Goal: Ask a question

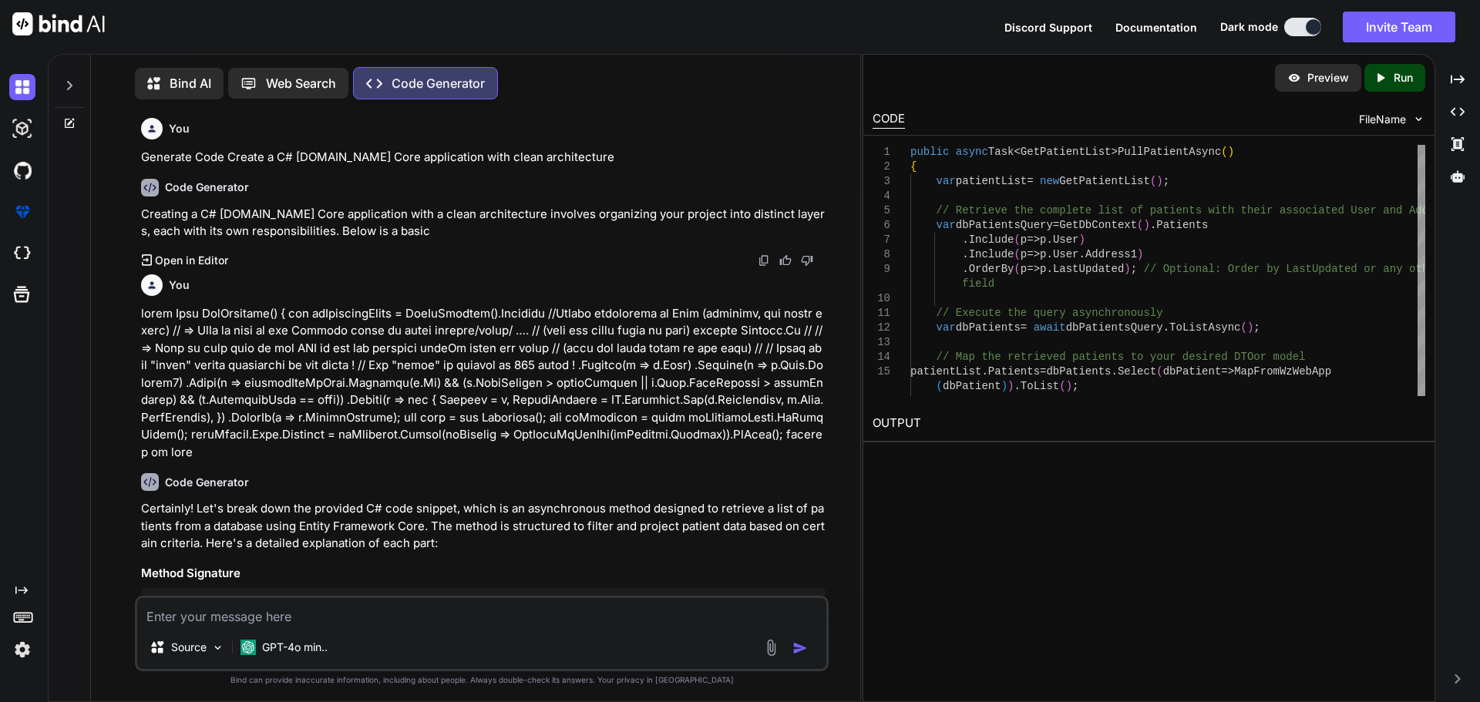
scroll to position [8212, 0]
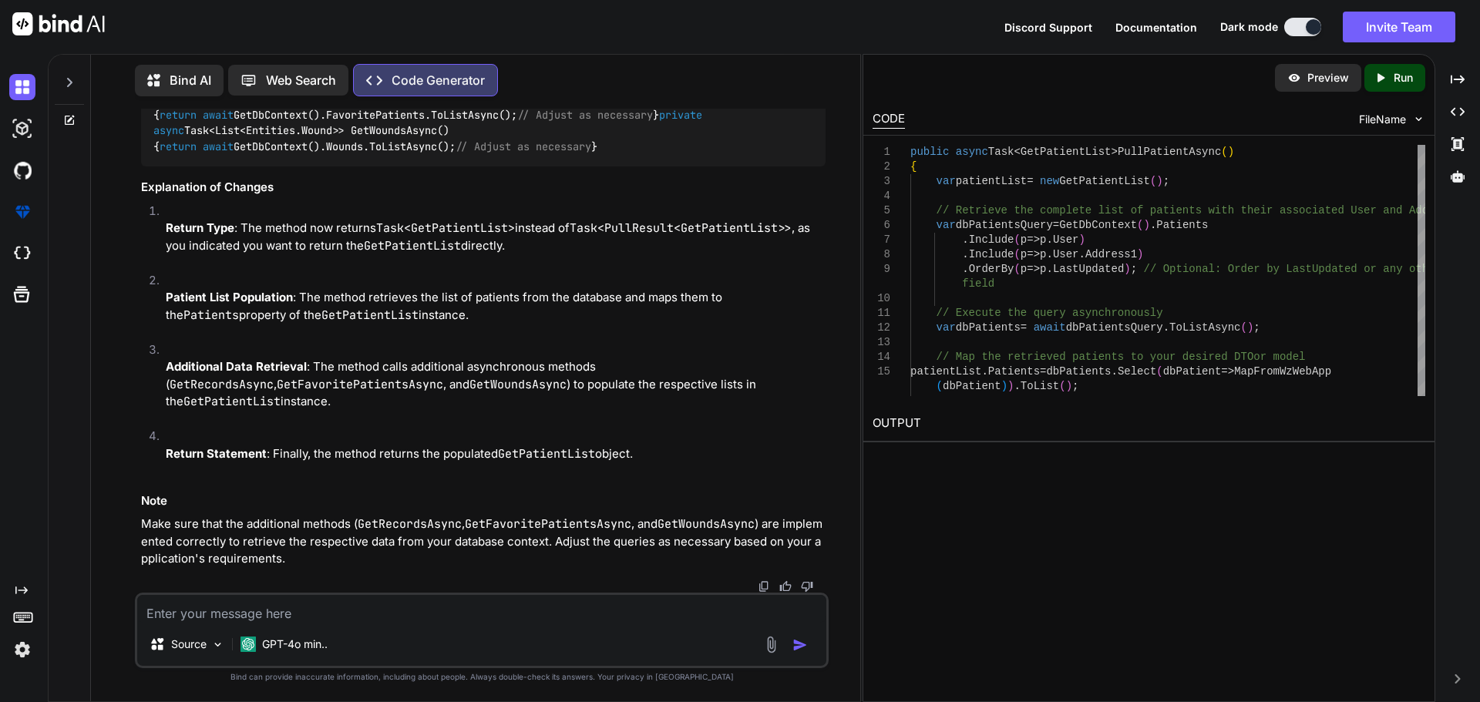
drag, startPoint x: 15, startPoint y: 94, endPoint x: 66, endPoint y: 91, distance: 51.0
click at [15, 93] on img at bounding box center [22, 87] width 26 height 26
click at [66, 91] on div at bounding box center [69, 78] width 29 height 53
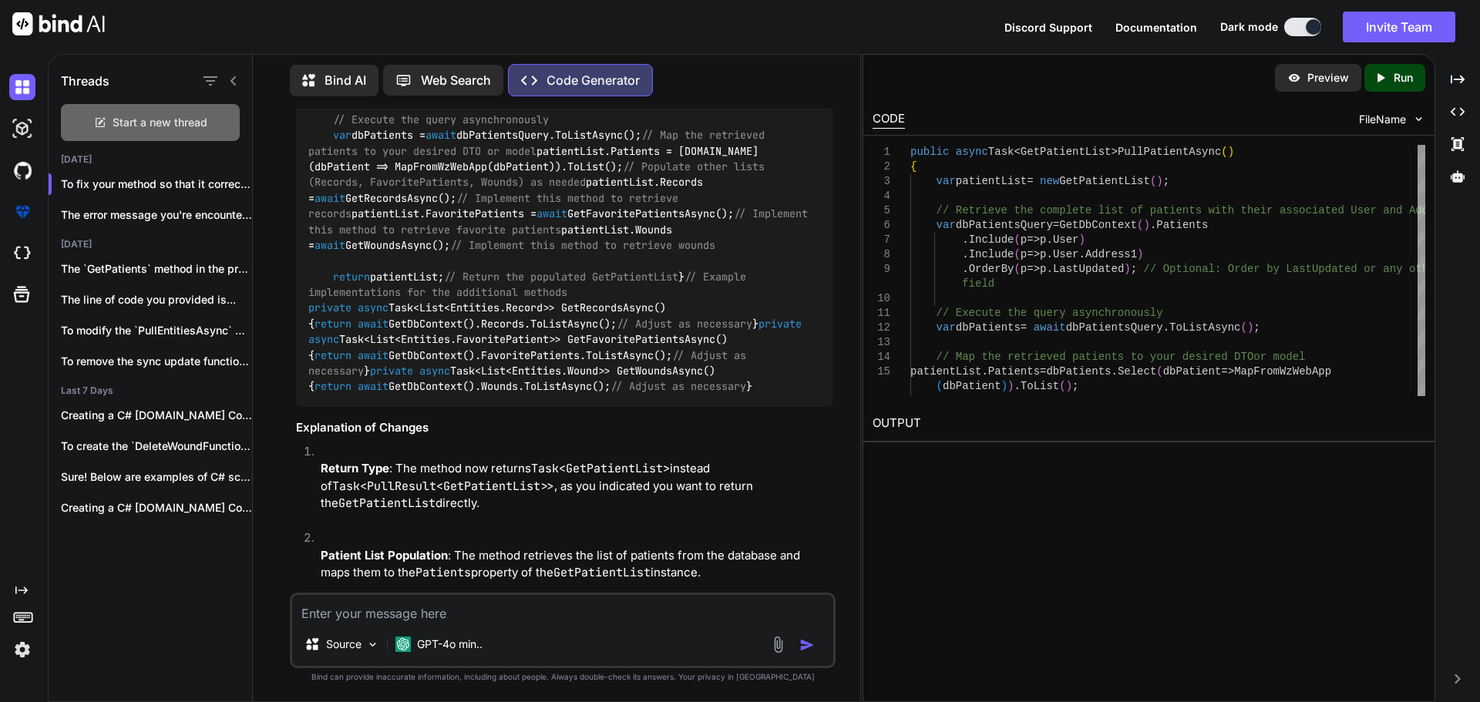
scroll to position [9017, 0]
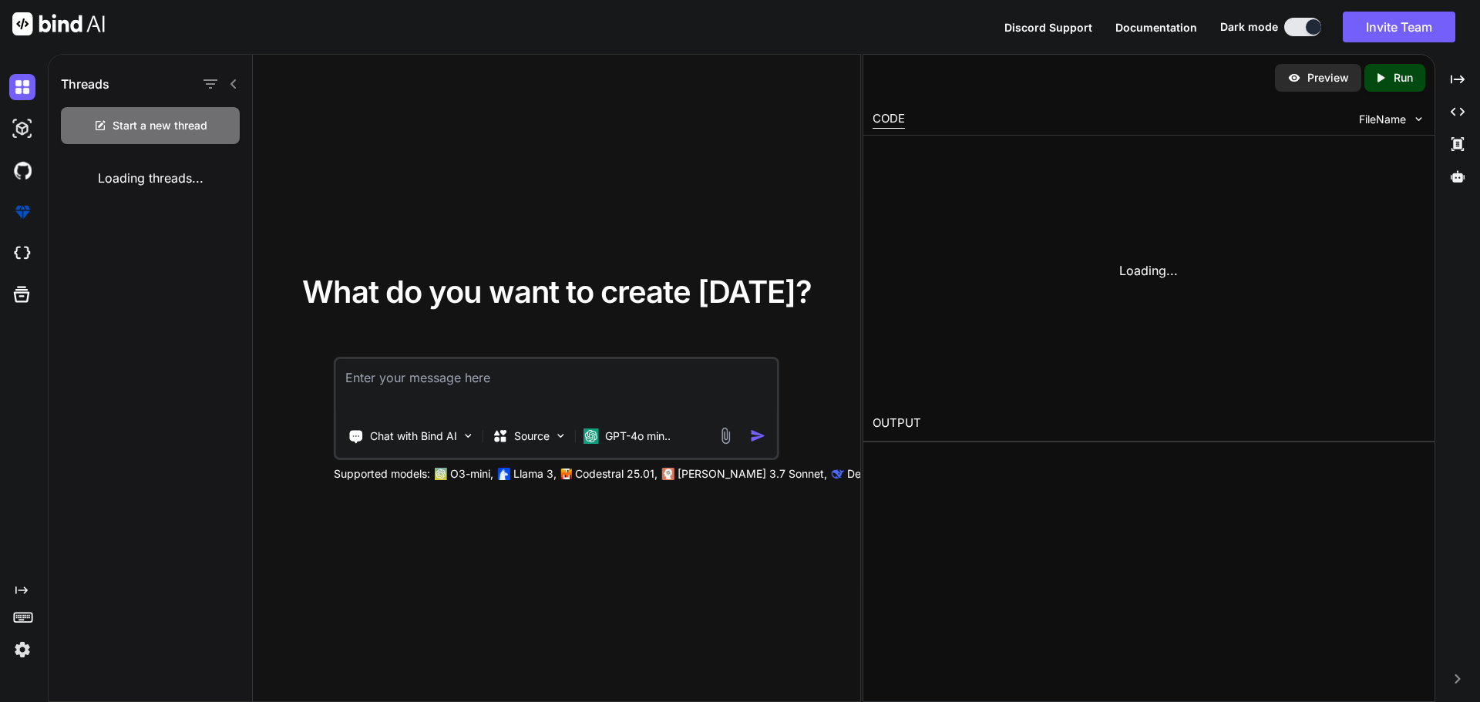
type textarea "x"
click at [144, 118] on span "Start a new thread" at bounding box center [160, 125] width 95 height 15
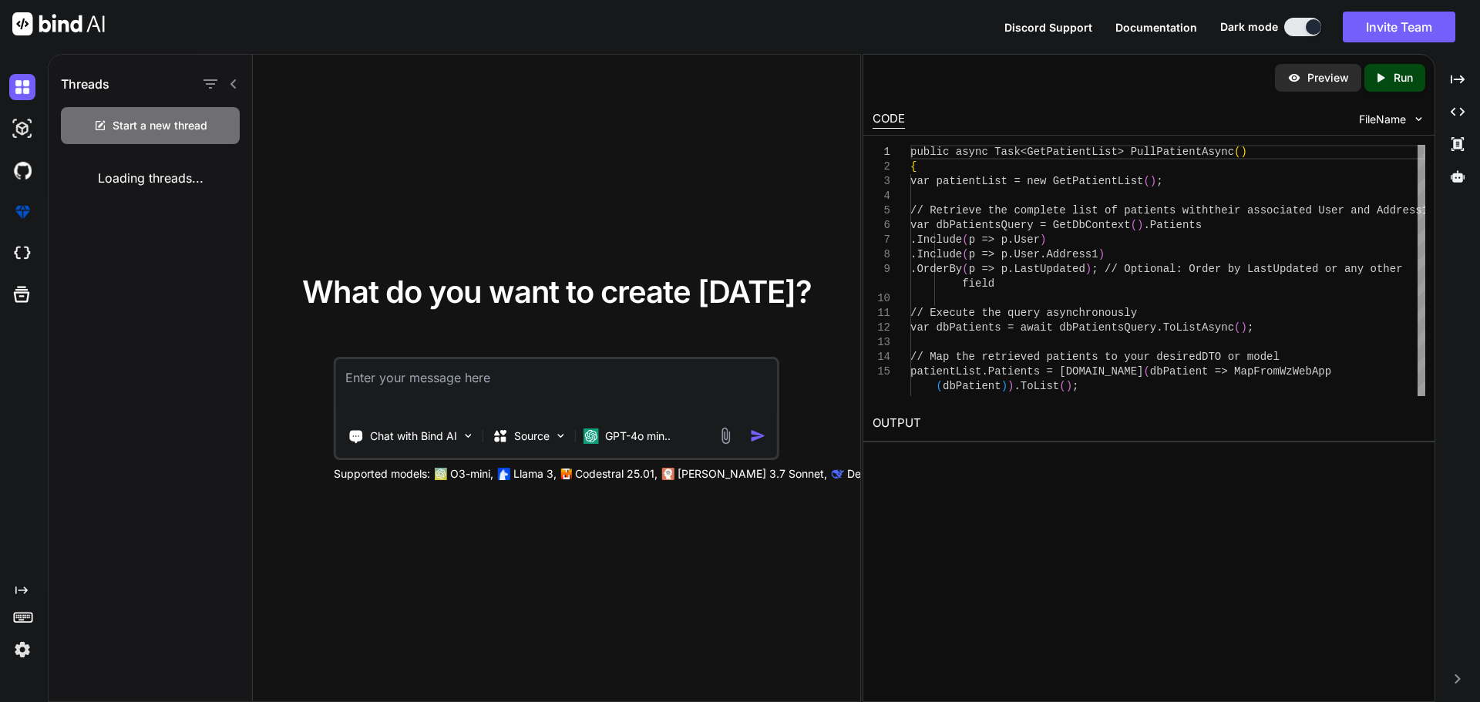
click at [470, 392] on textarea at bounding box center [556, 387] width 441 height 57
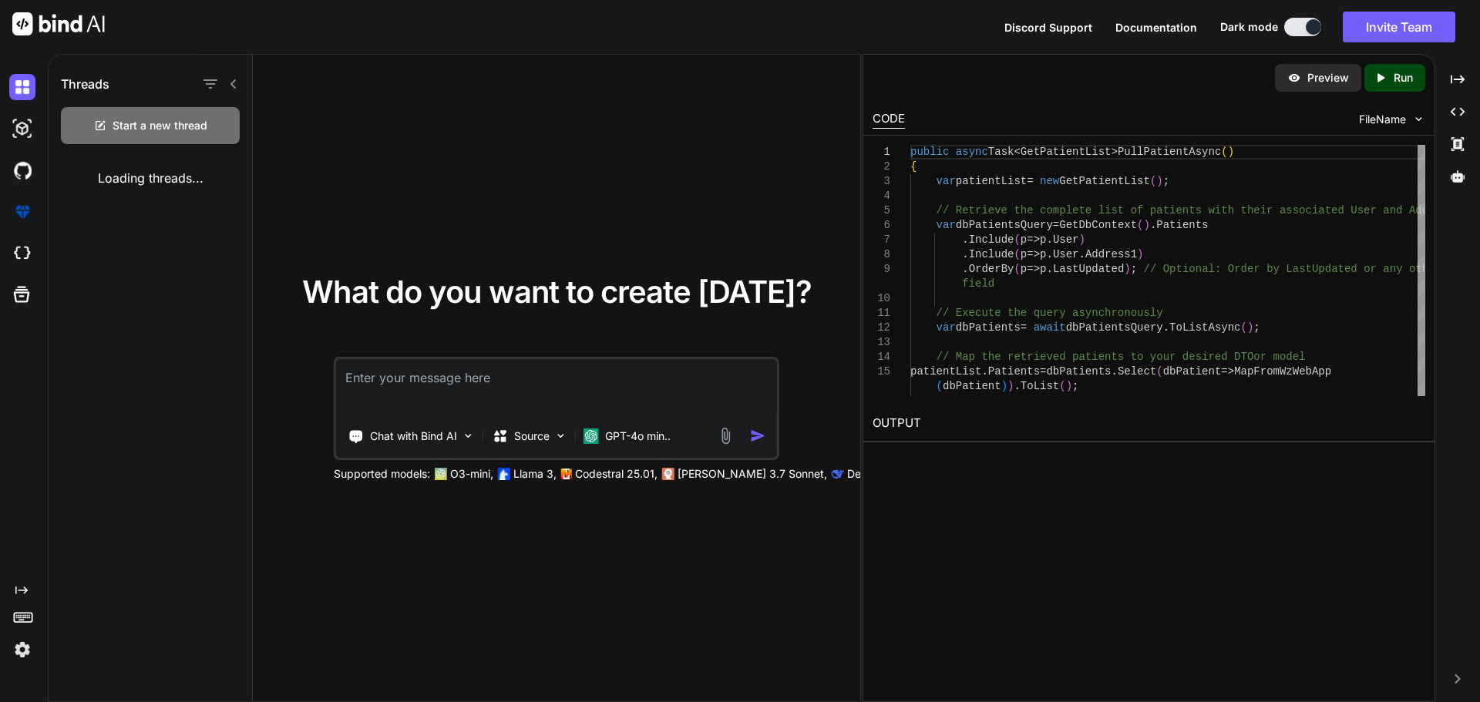
paste textarea "public async Task<PullResult<PatientPullResultOld>> PullEntitiesAsync(bool isOl…"
type textarea "public async Task<PullResult<PatientPullResultOld>> PullEntitiesAsync(bool isOl…"
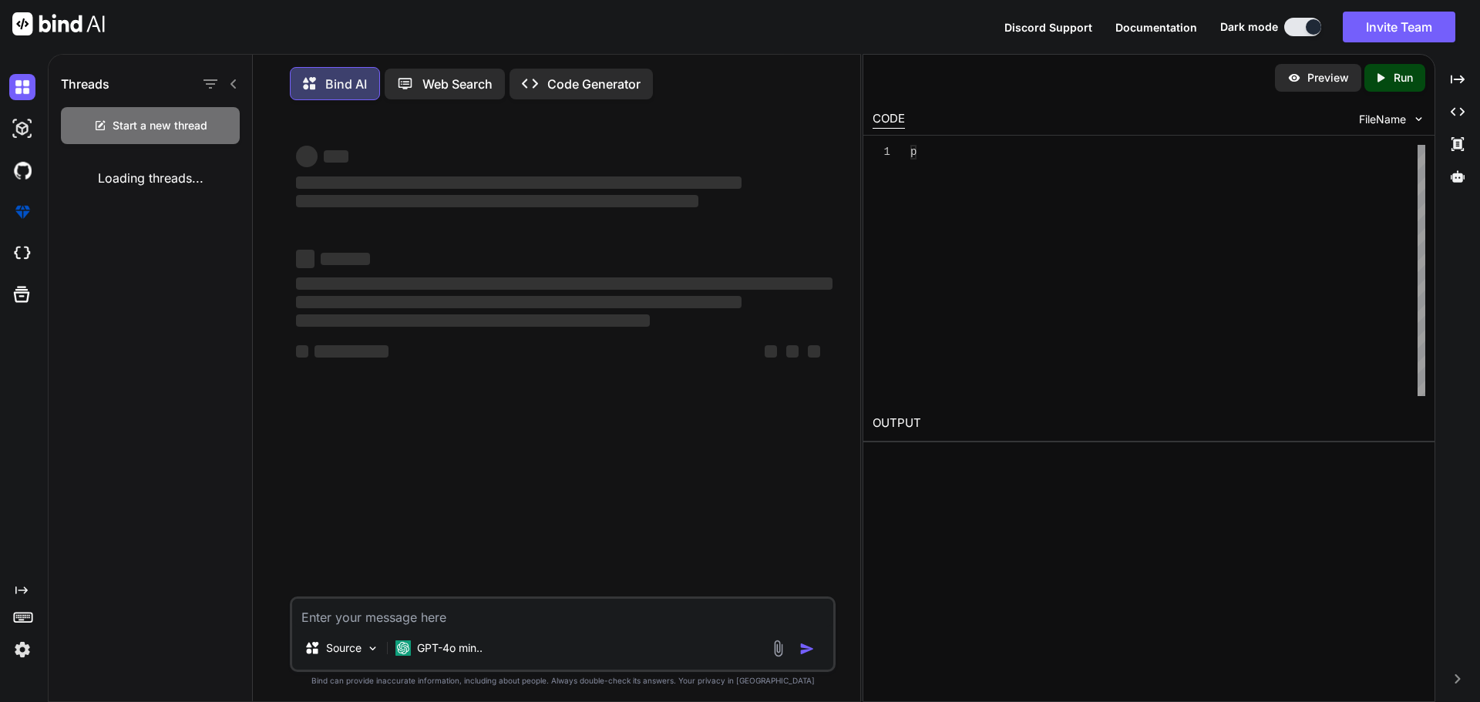
click at [468, 395] on div "‌ ‌ ‌ ‌ ‌ ‌ ‌ ‌ ‌ ‌ ‌ ‌ ‌ ‌" at bounding box center [564, 355] width 543 height 484
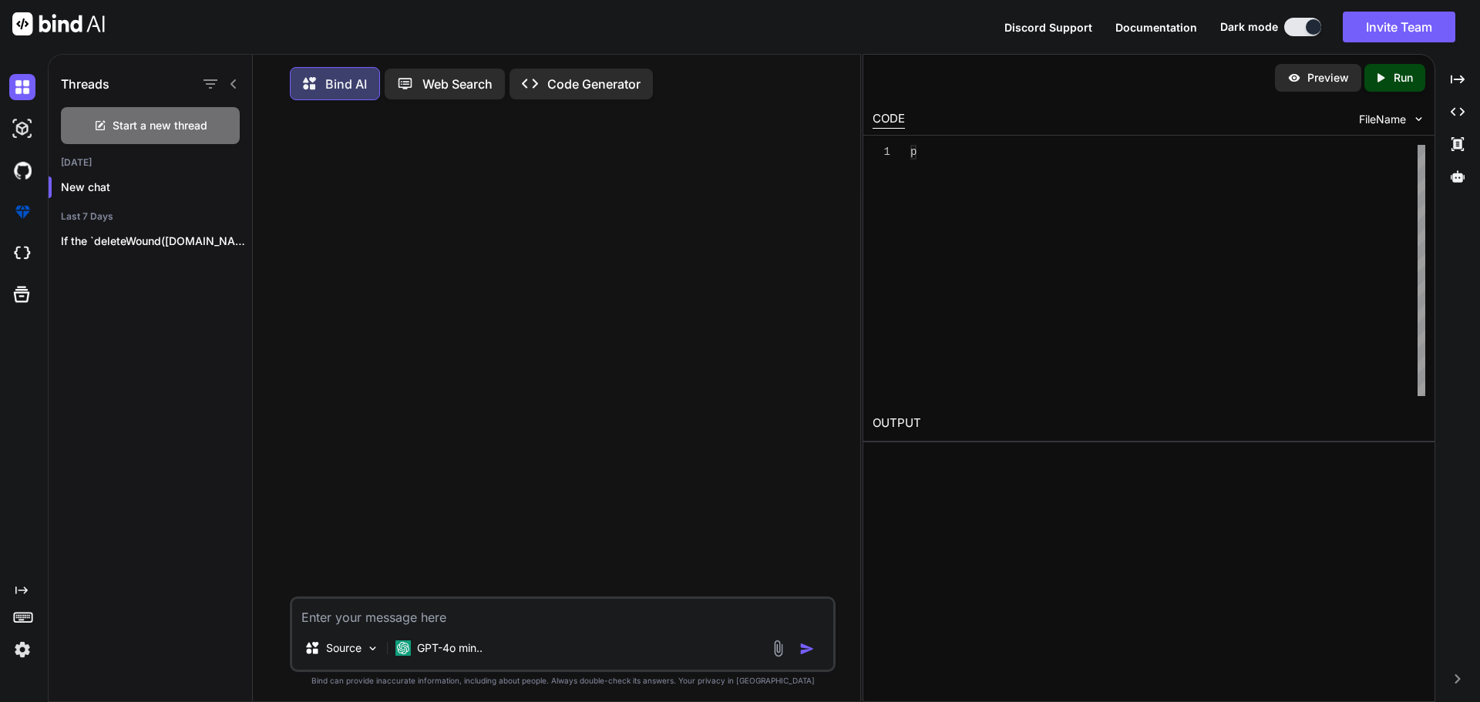
click at [480, 382] on div at bounding box center [564, 355] width 543 height 484
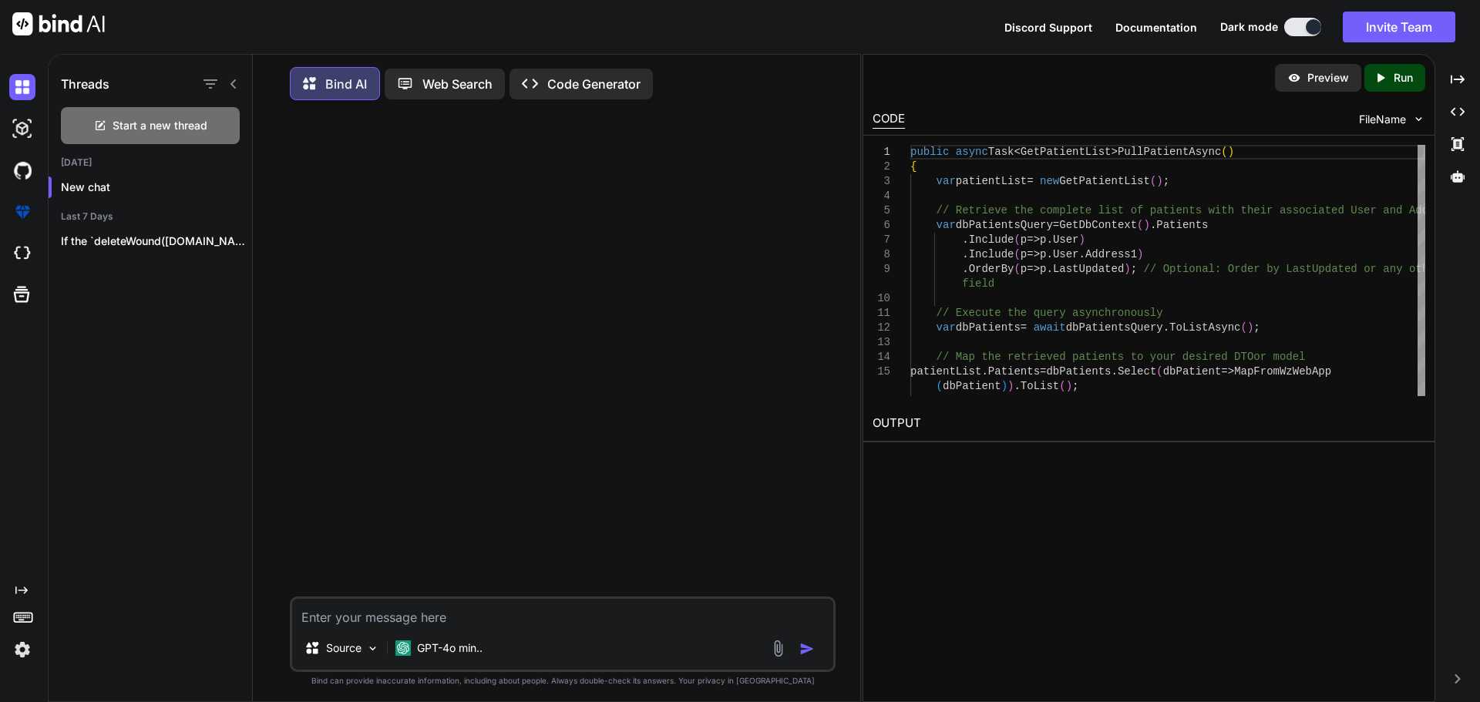
click at [324, 621] on textarea at bounding box center [562, 613] width 541 height 28
paste textarea "public async Task<PullResult<PatientPullResultOld>> PullEntitiesAsync(bool isOl…"
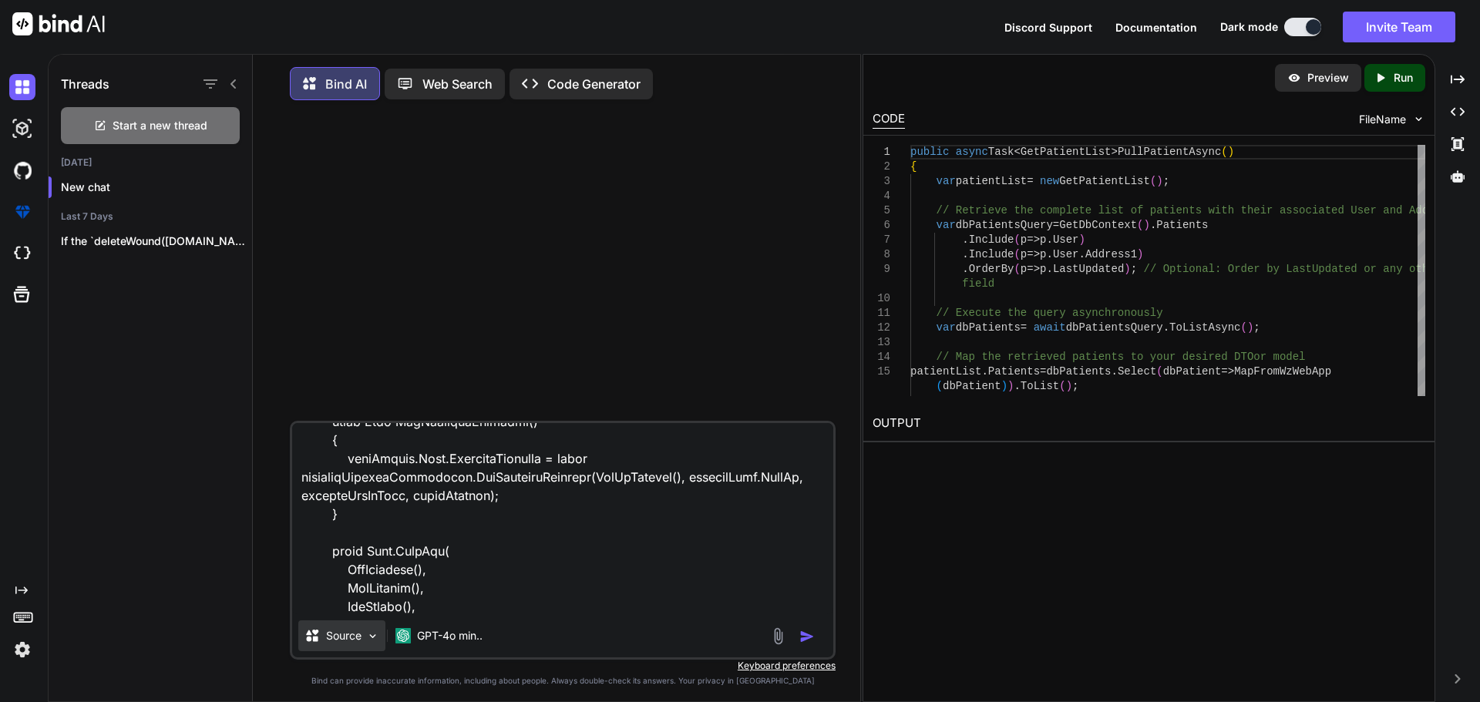
scroll to position [10249, 0]
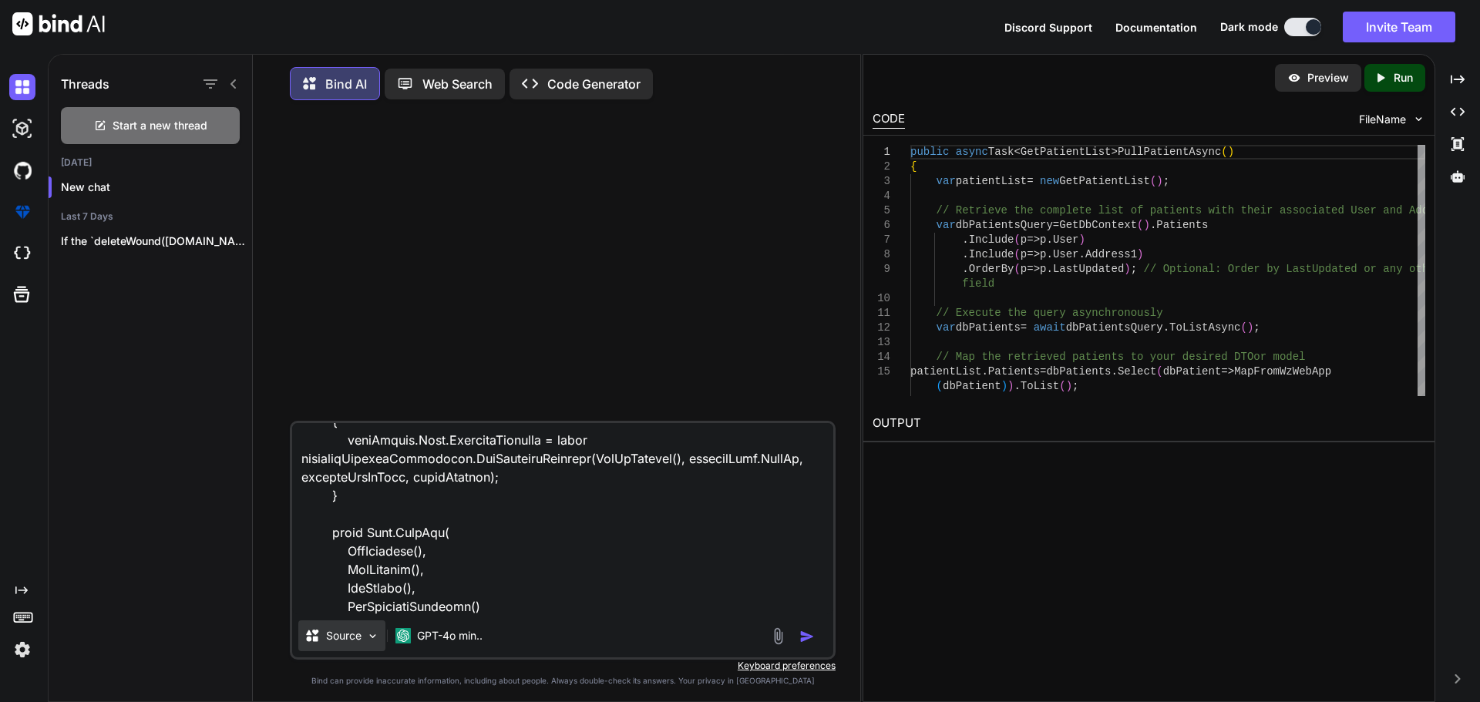
type textarea "public async Task<PullResult<PatientPullResultOld>> PullEntitiesAsync(bool isOl…"
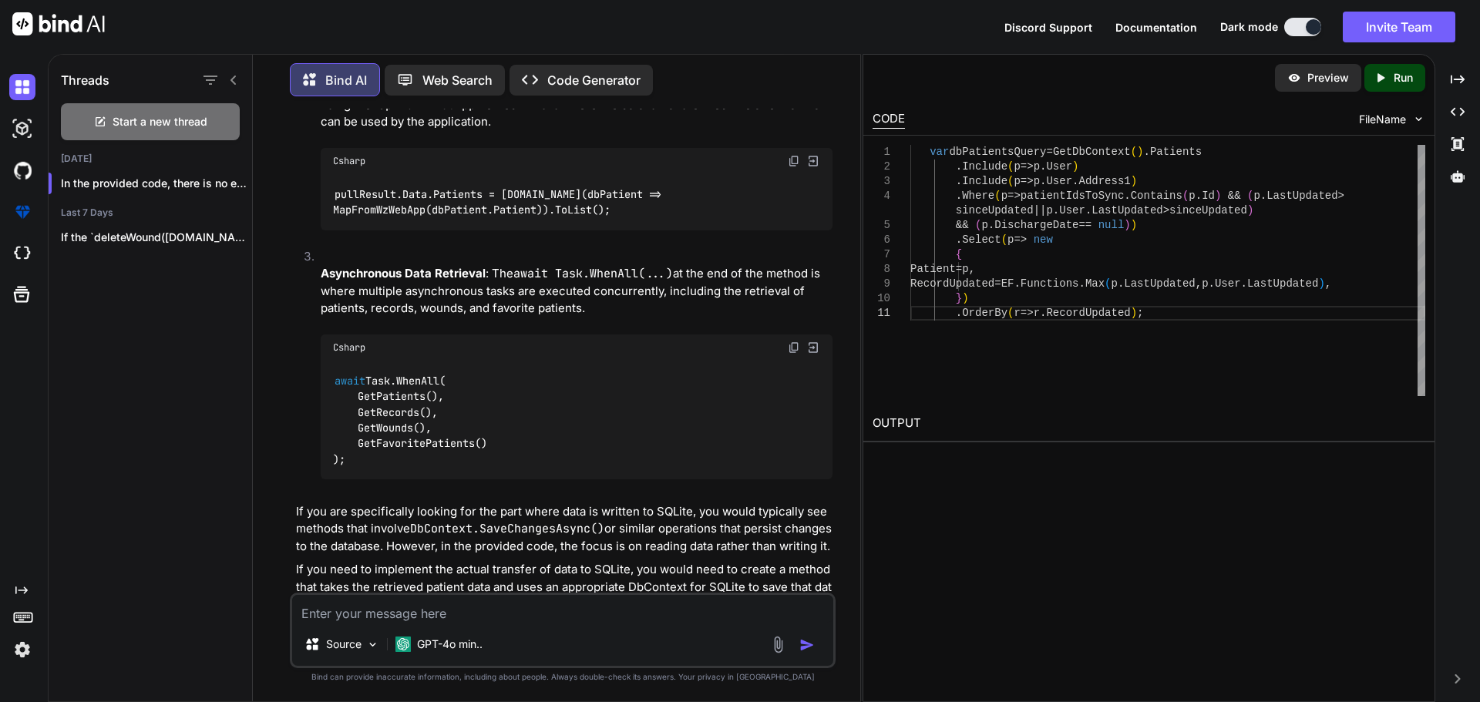
scroll to position [3834, 0]
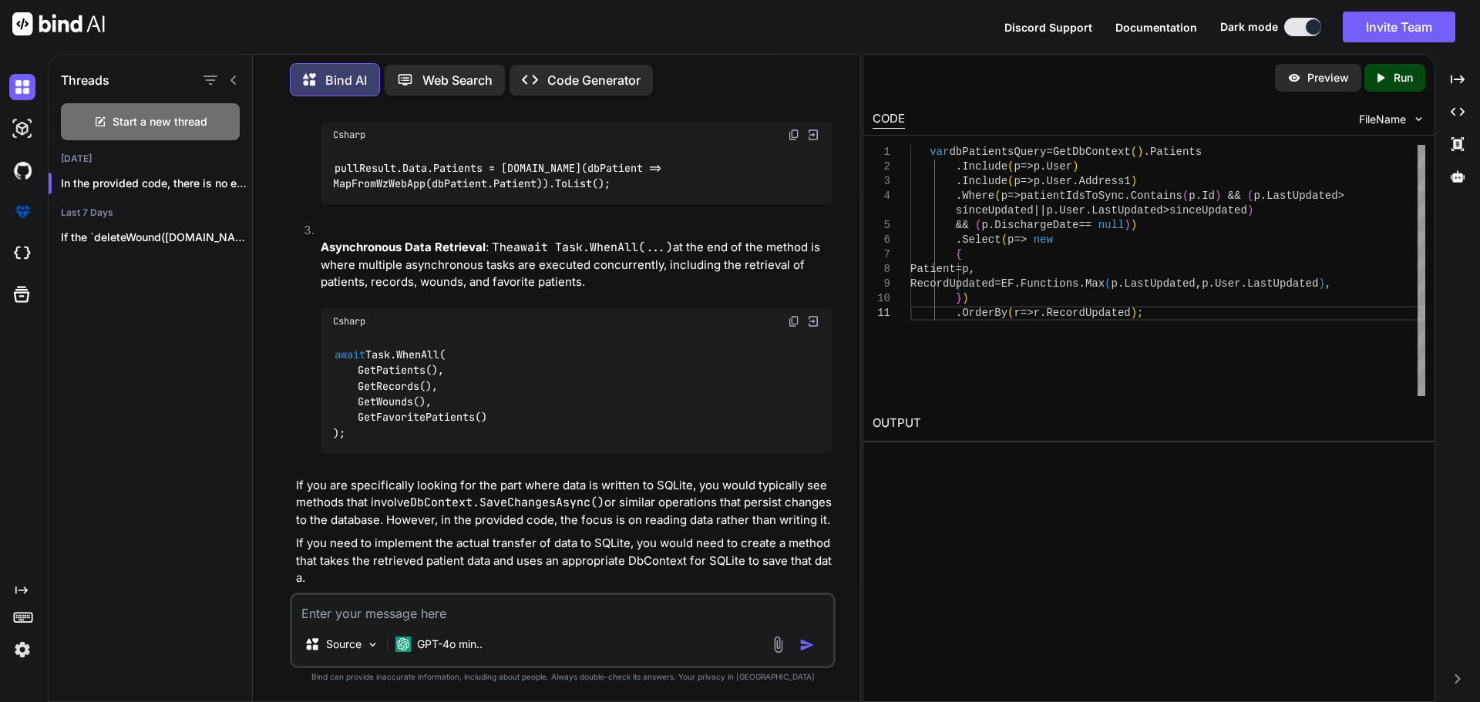
click at [331, 613] on textarea at bounding box center [562, 609] width 541 height 28
type textarea "i think by this api we are transfer the data to SQL lite"
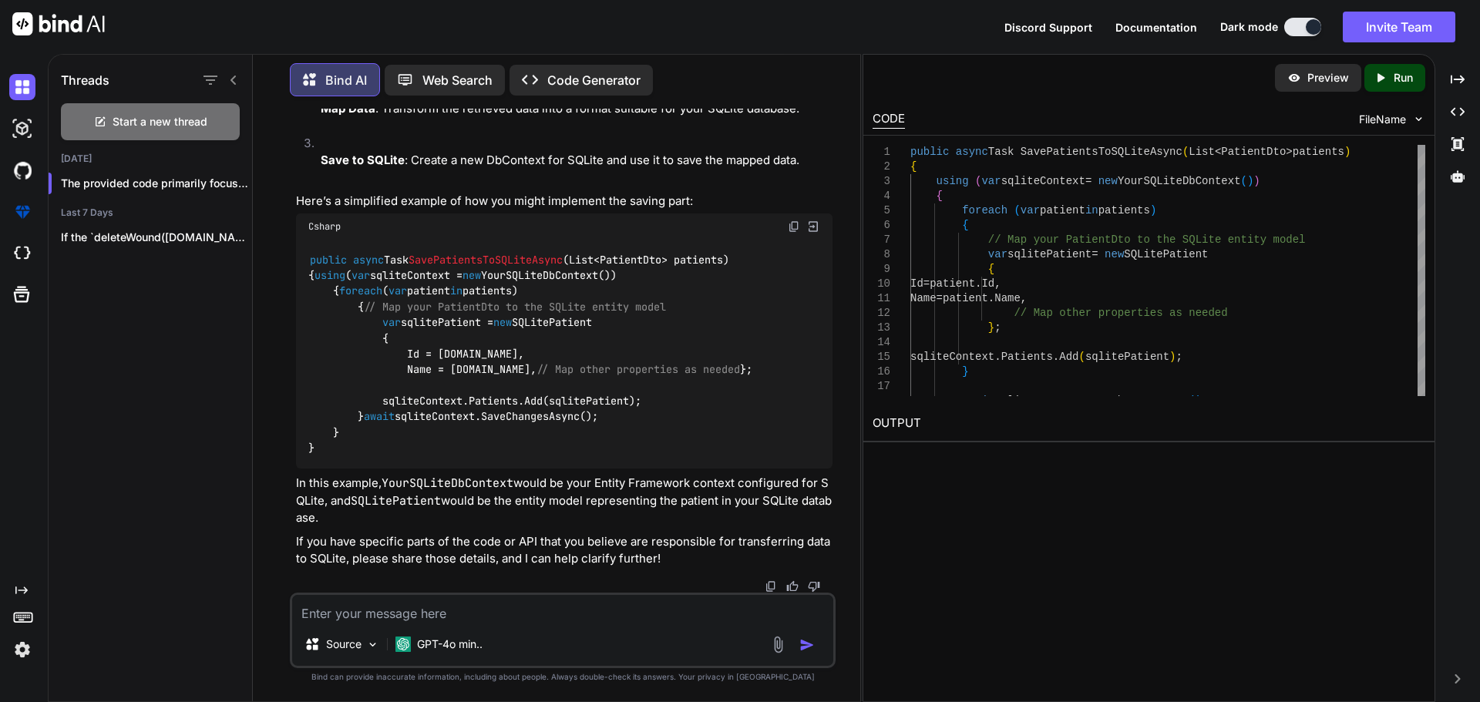
scroll to position [4771, 0]
click at [344, 619] on textarea at bounding box center [562, 609] width 541 height 28
paste textarea "var context = Context; var currentUser = await ( from user in context.Users .In…"
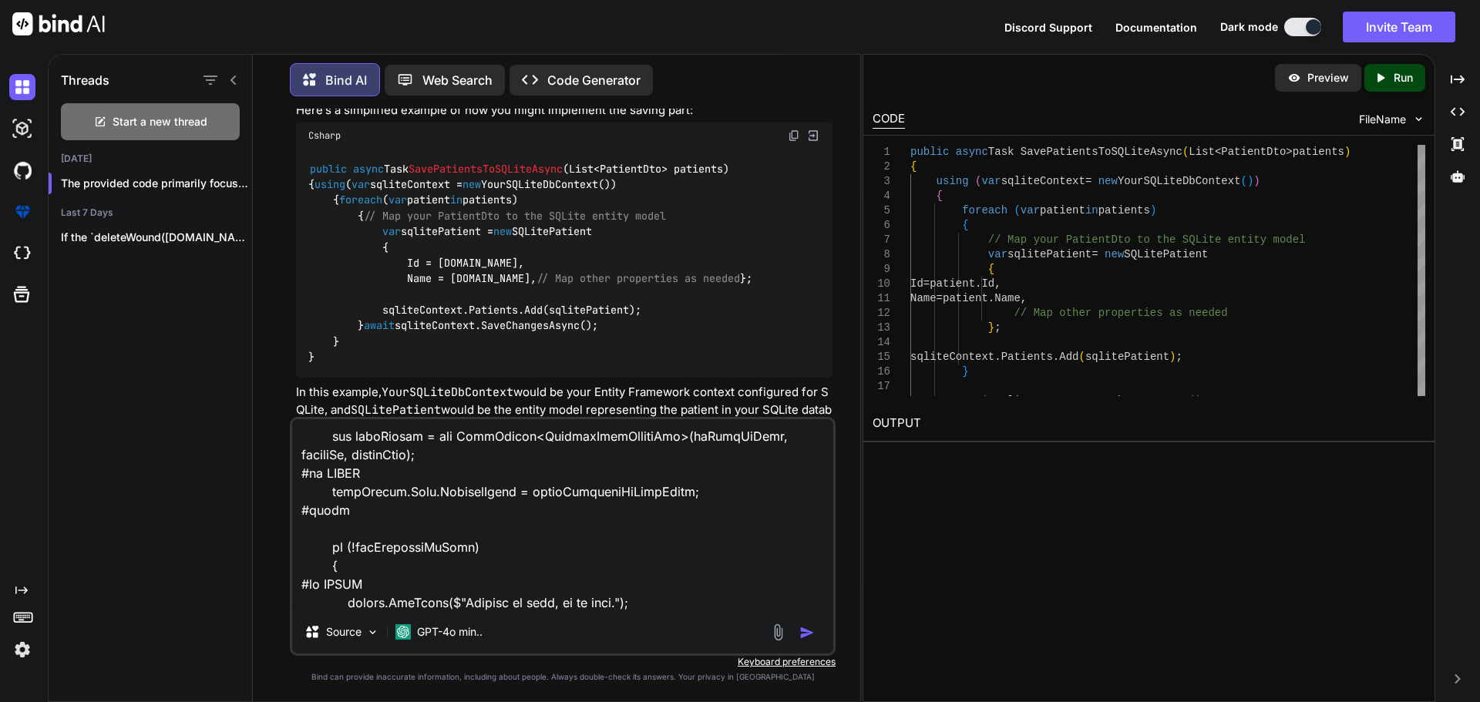
type textarea "var context = Context; var currentUser = await ( from user in context.Users .In…"
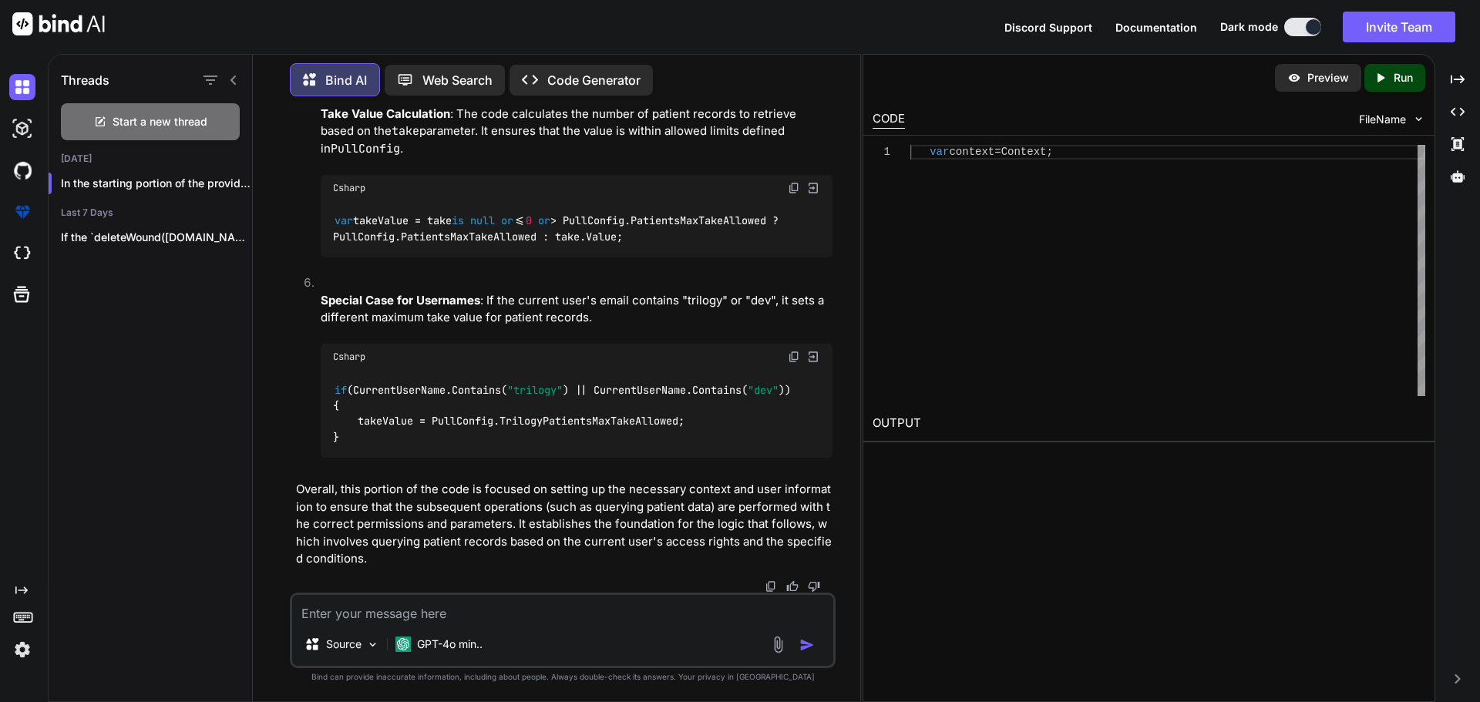
scroll to position [9171, 0]
click at [407, 621] on textarea at bounding box center [562, 609] width 541 height 28
type textarea "provide me next debugging for this code"
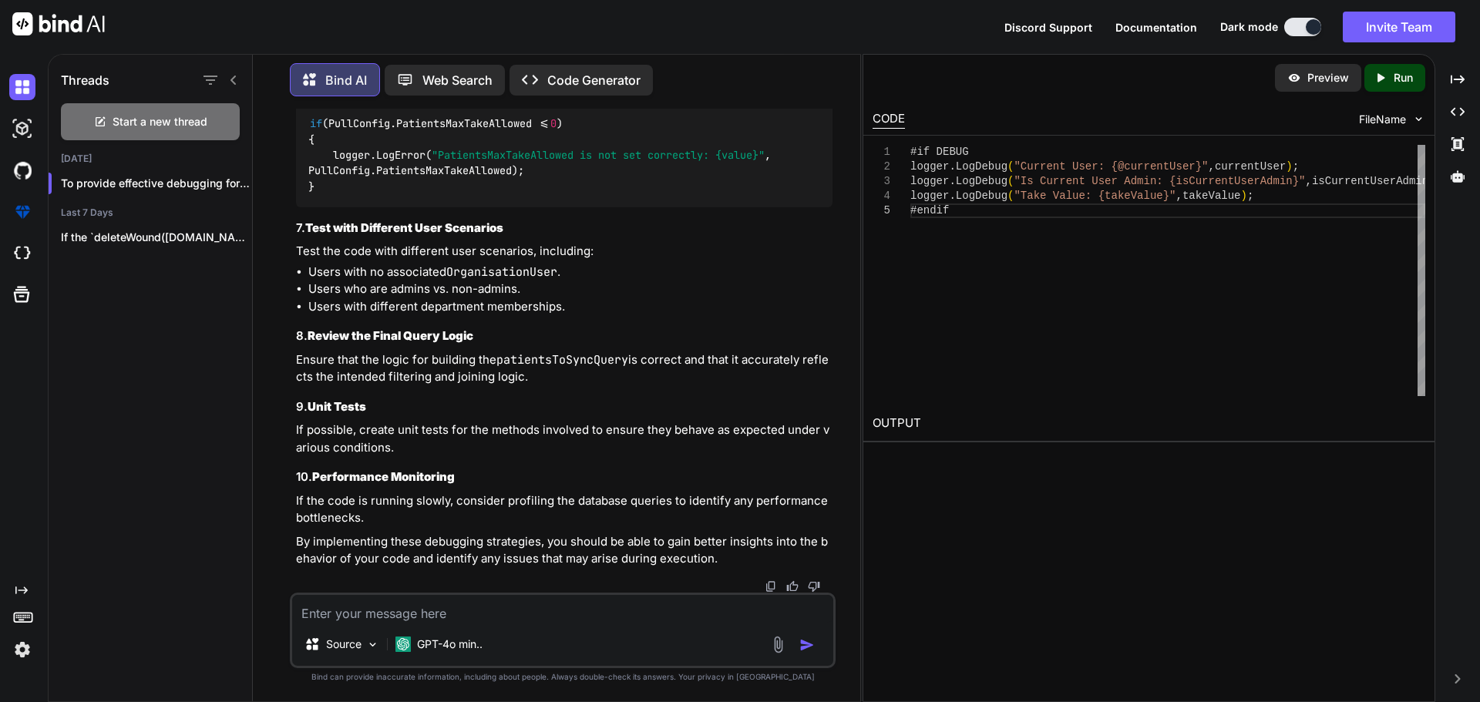
scroll to position [11159, 0]
click at [358, 617] on textarea at bounding box center [562, 609] width 541 height 28
paste textarea "var patientsToSyncQuery = context.Patients.AsNoTracking() .Where(e => (e.LastUp…"
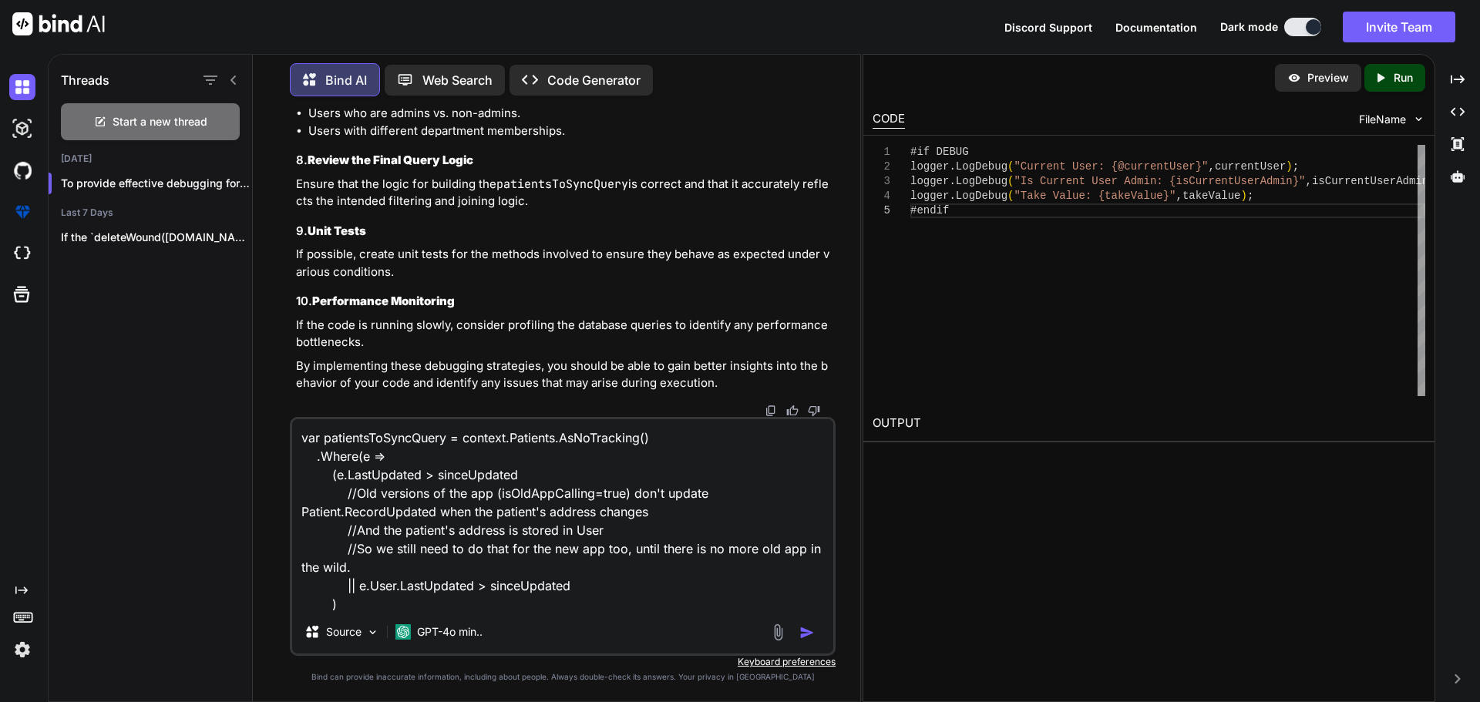
scroll to position [205, 0]
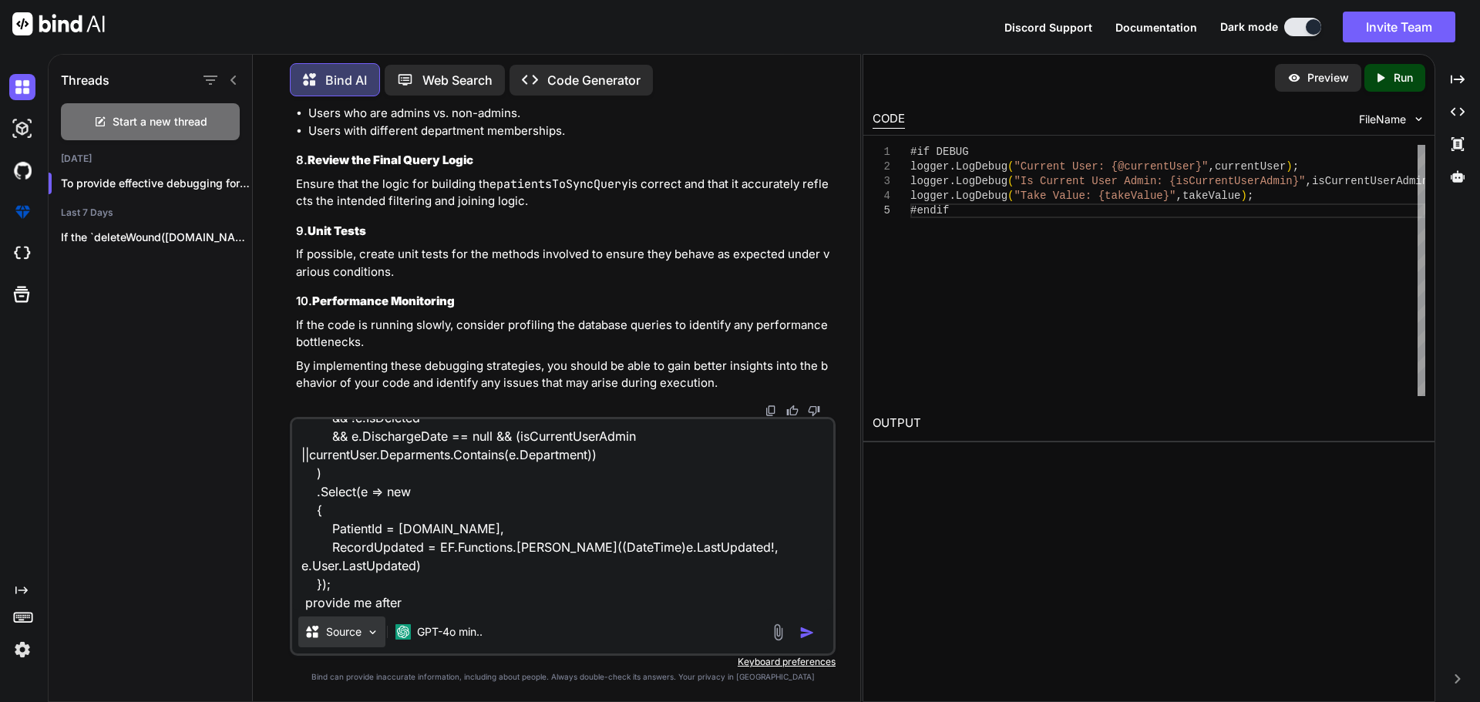
type textarea "var patientsToSyncQuery = context.Patients.AsNoTracking() .Where(e => (e.LastUp…"
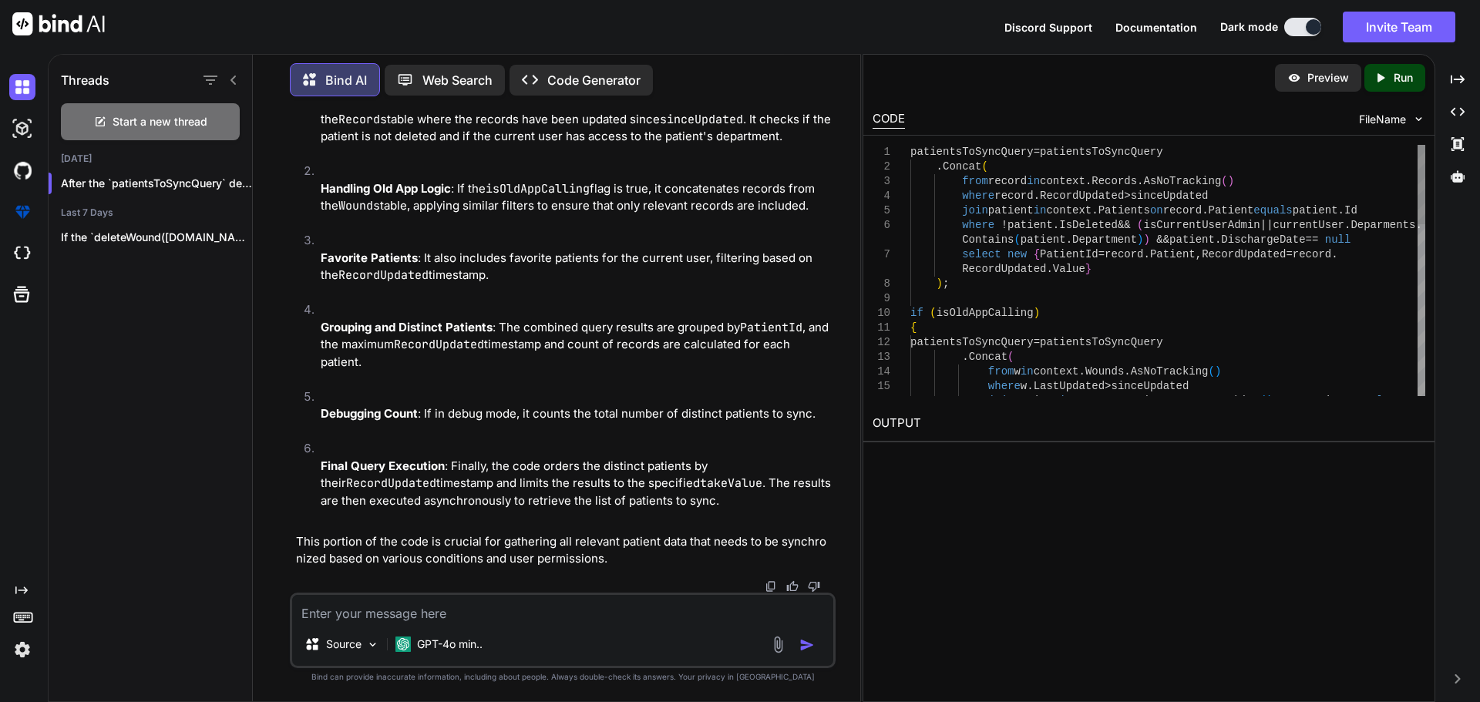
scroll to position [13067, 0]
click at [341, 614] on textarea at bounding box center [562, 609] width 541 height 28
type textarea "so explain me one by one"
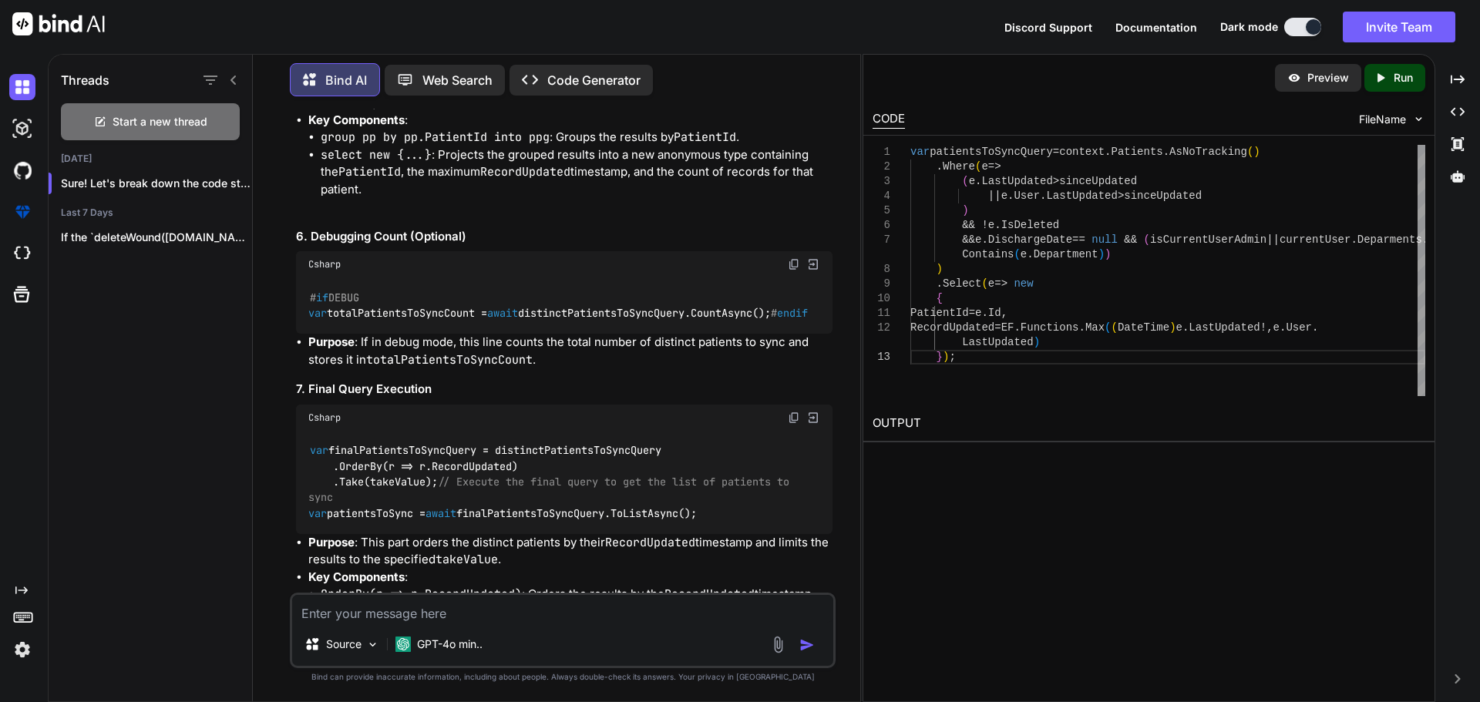
scroll to position [14694, 0]
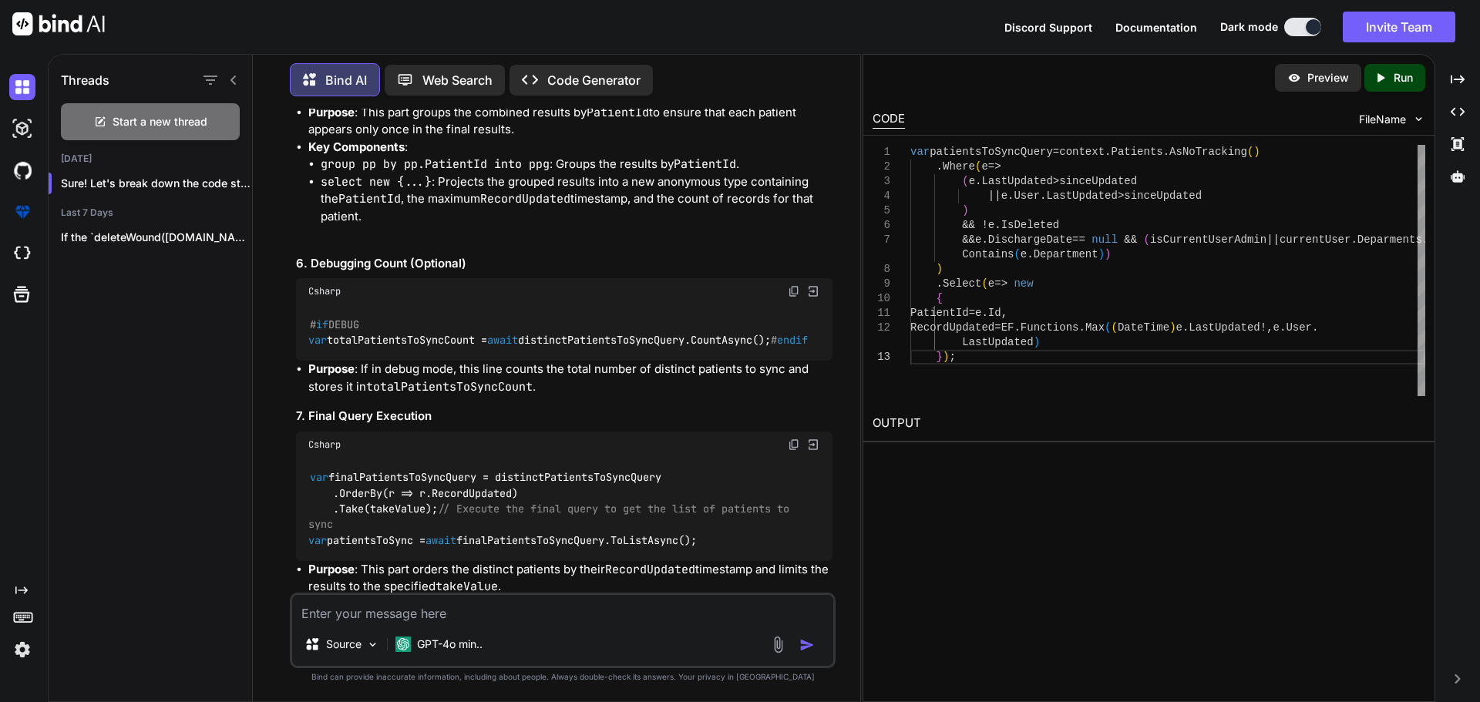
click at [384, 606] on textarea at bounding box center [562, 609] width 541 height 28
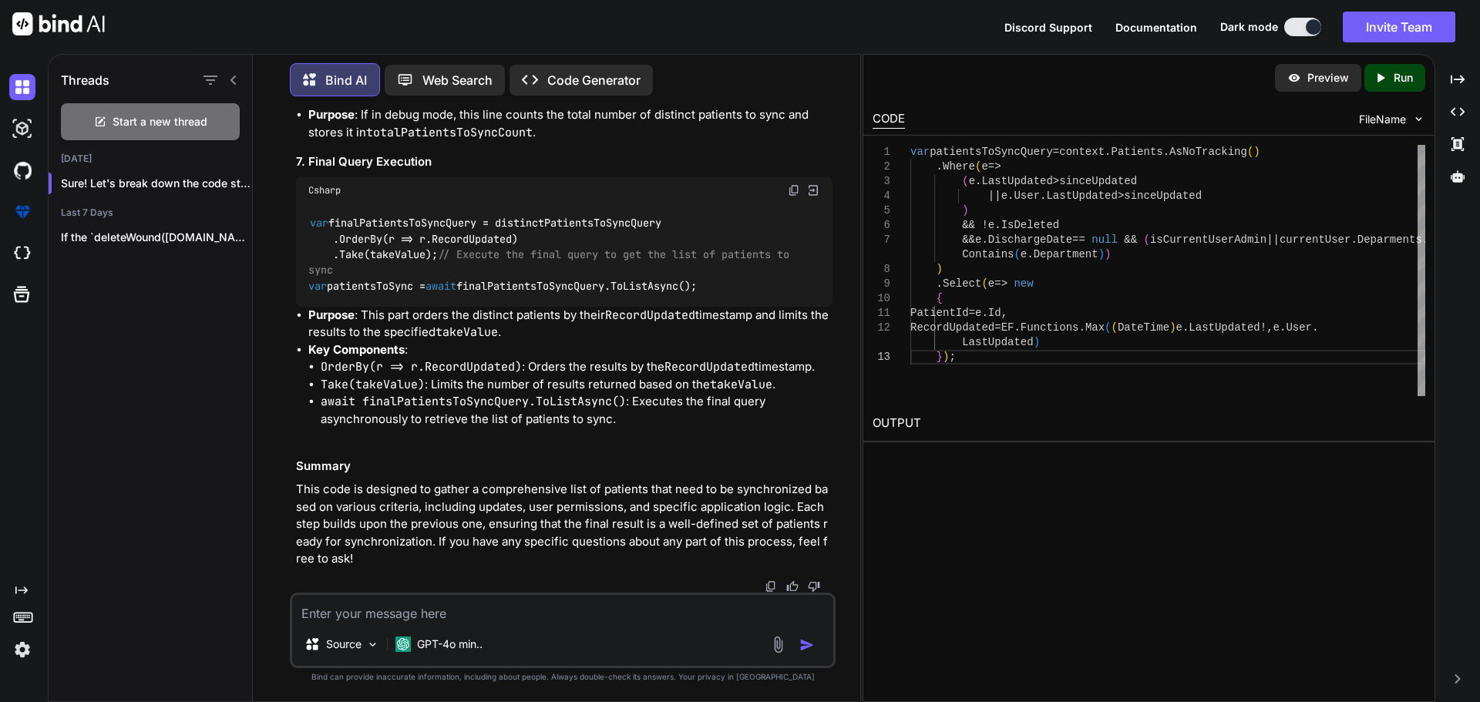
scroll to position [15696, 0]
click at [89, 124] on div "Start a new thread" at bounding box center [150, 121] width 179 height 37
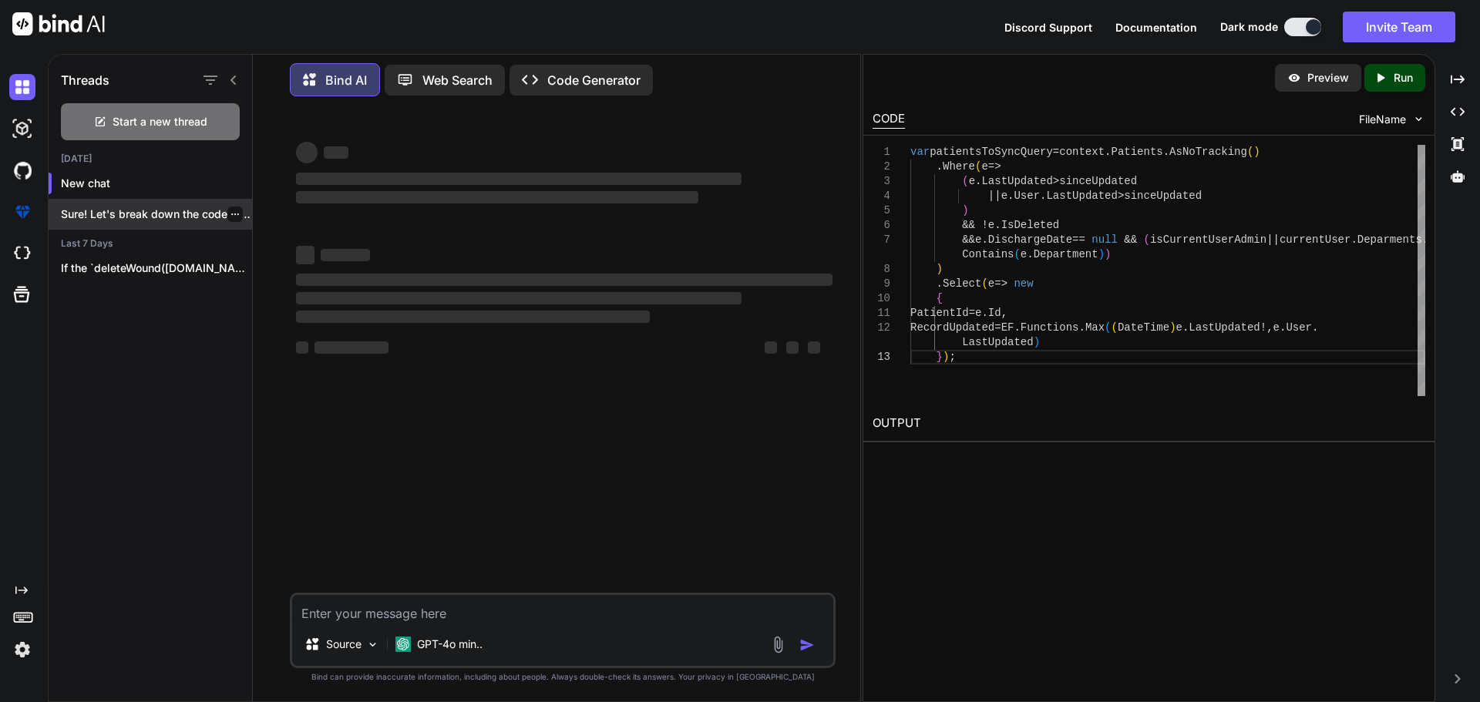
scroll to position [0, 0]
click at [365, 627] on div "Source GPT-4o min.." at bounding box center [563, 631] width 546 height 76
click at [368, 610] on textarea at bounding box center [562, 609] width 541 height 28
